Goal: Entertainment & Leisure: Consume media (video, audio)

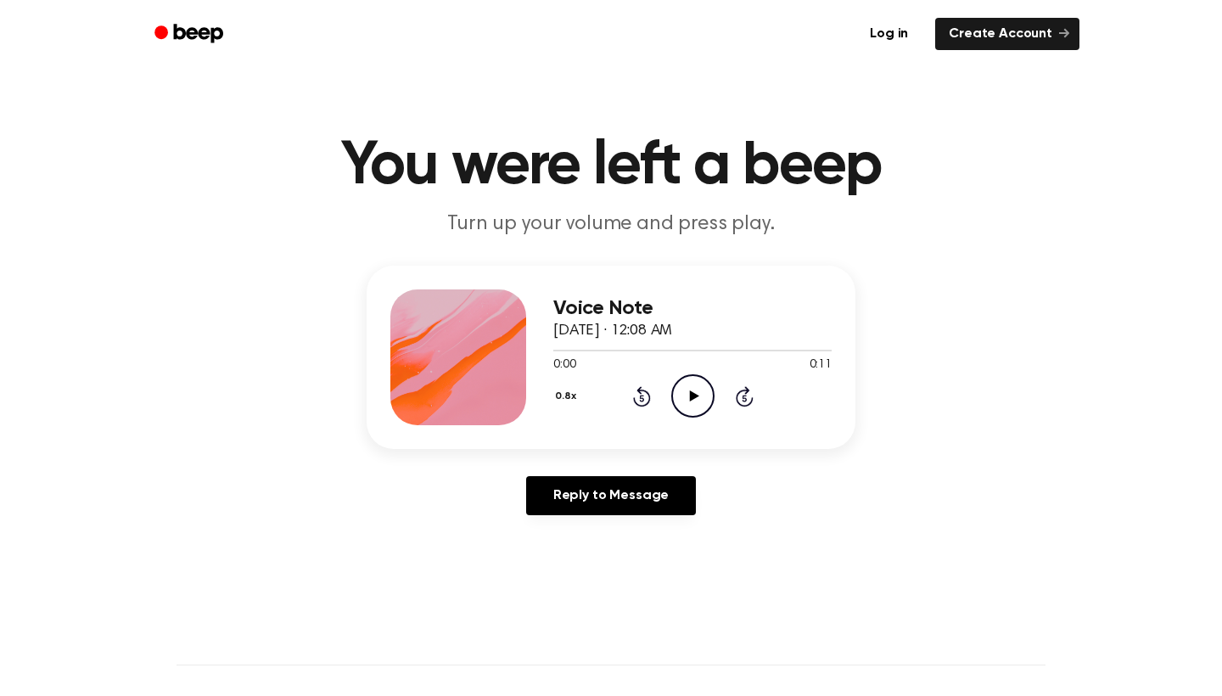
click at [686, 403] on icon "Play Audio" at bounding box center [692, 395] width 43 height 43
click at [679, 400] on icon "Play Audio" at bounding box center [692, 395] width 43 height 43
click at [691, 392] on icon at bounding box center [693, 395] width 9 height 11
